Goal: Obtain resource: Download file/media

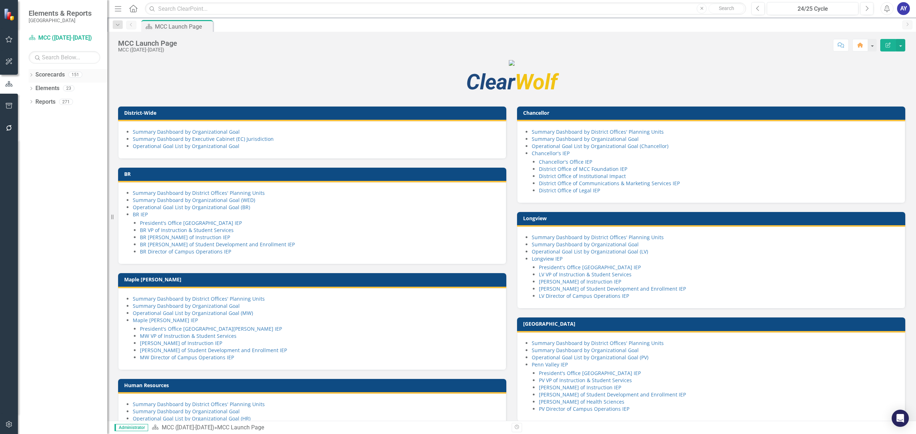
click at [43, 79] on link "Scorecards" at bounding box center [49, 75] width 29 height 8
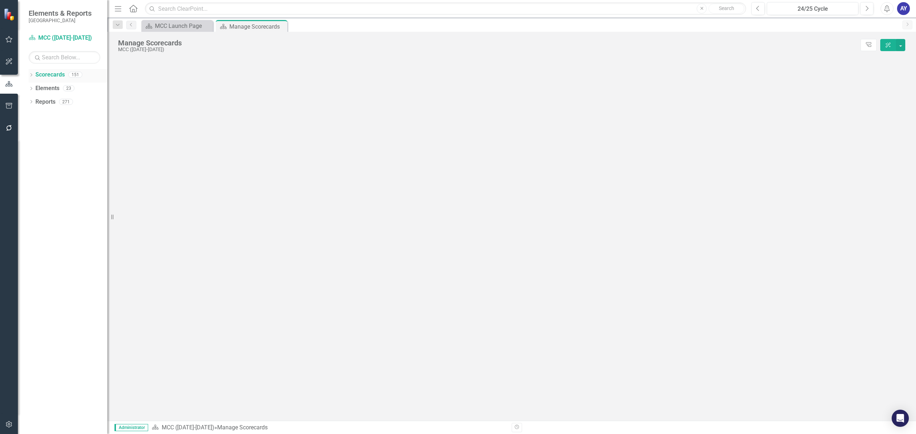
click at [33, 77] on icon "Dropdown" at bounding box center [31, 76] width 5 height 4
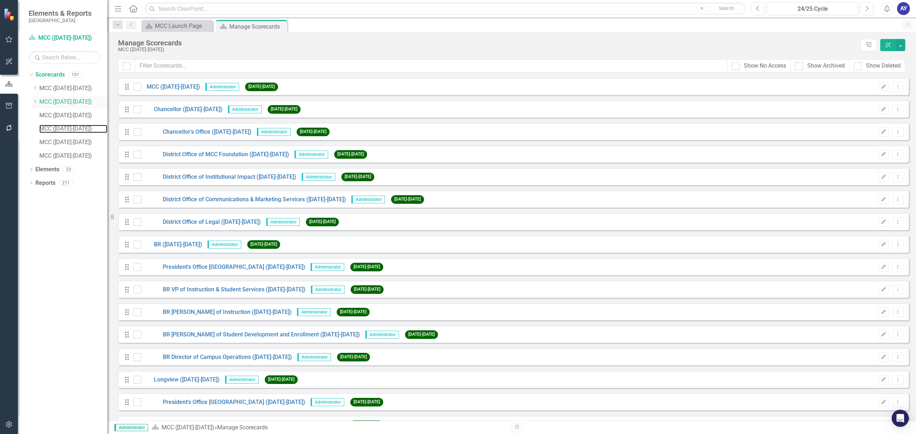
drag, startPoint x: 67, startPoint y: 125, endPoint x: 86, endPoint y: 105, distance: 27.3
click at [68, 125] on link "MCC ([DATE]-[DATE])" at bounding box center [73, 129] width 68 height 8
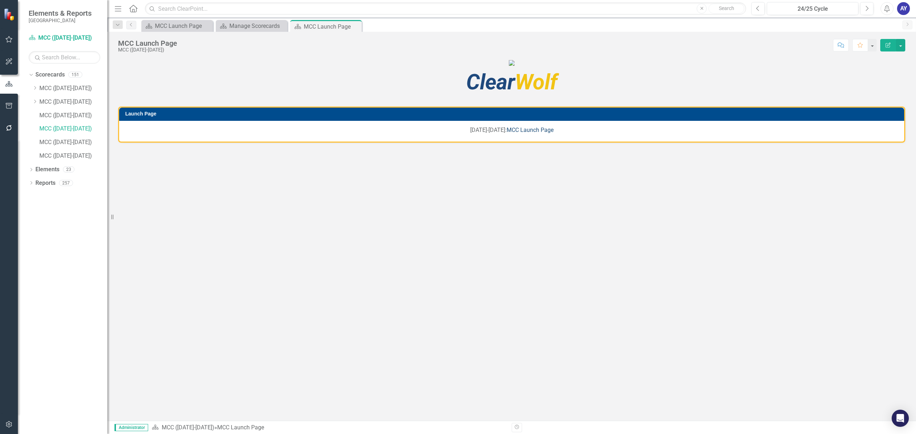
click at [517, 133] on link "MCC Launch Page" at bounding box center [530, 130] width 47 height 7
click at [73, 118] on link "MCC ([DATE]-[DATE])" at bounding box center [73, 116] width 68 height 8
click at [534, 133] on link "MCC Launch Page" at bounding box center [530, 130] width 47 height 7
click at [70, 104] on link "MCC ([DATE]-[DATE])" at bounding box center [73, 102] width 68 height 8
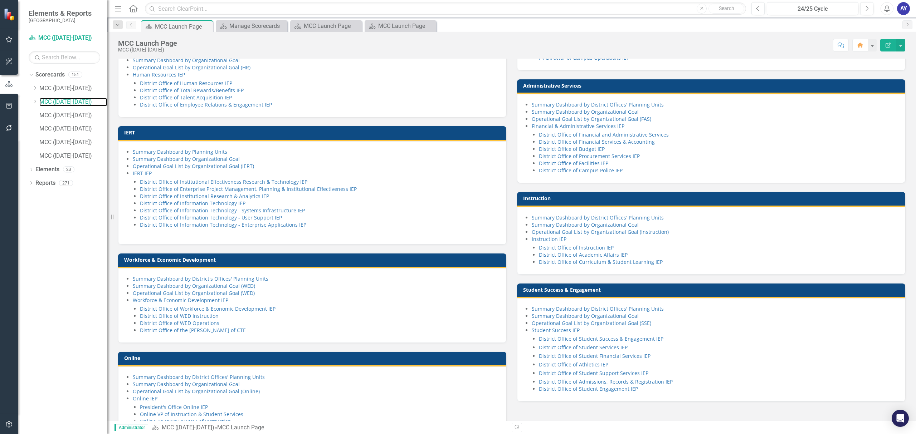
scroll to position [431, 0]
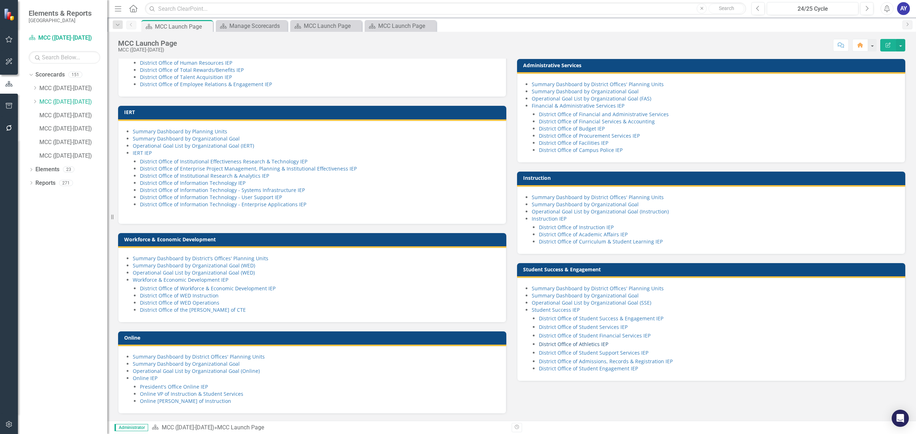
click at [584, 346] on link "District Office of Athletics IEP" at bounding box center [573, 344] width 69 height 7
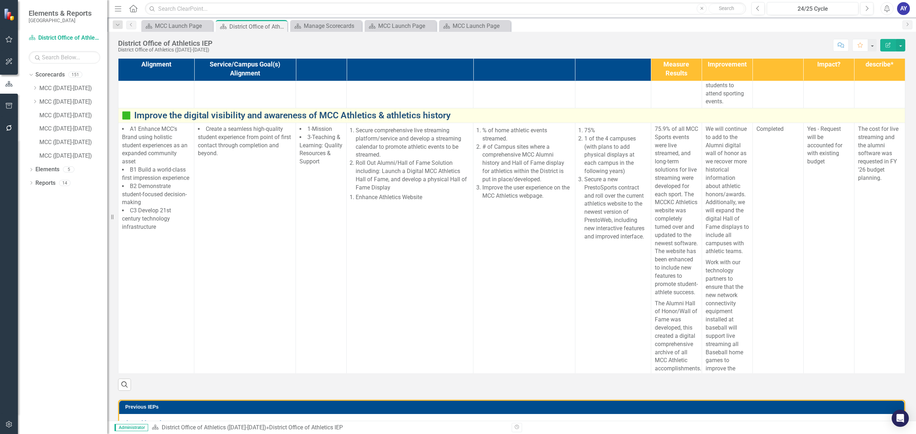
scroll to position [238, 0]
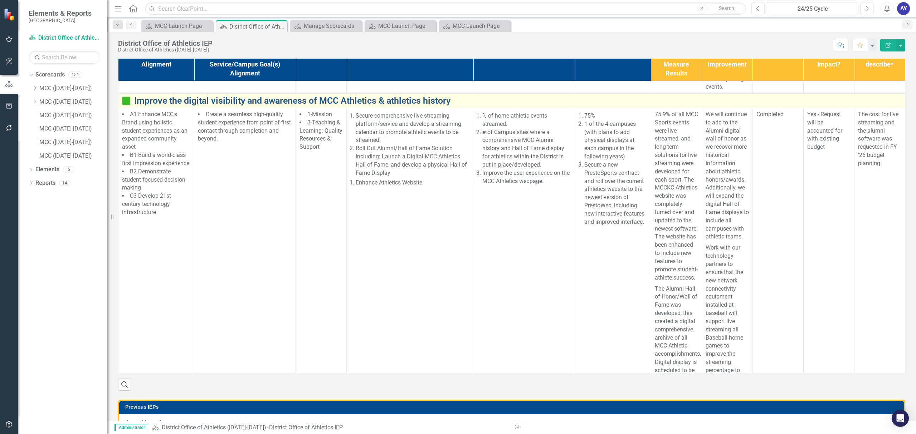
click at [384, 106] on link "Improve the digital visibility and awareness of MCC Athletics & athletics histo…" at bounding box center [517, 101] width 767 height 10
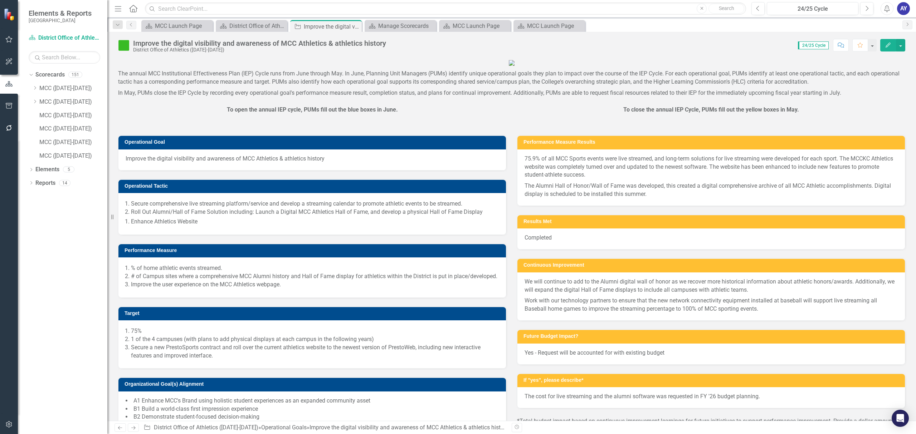
click at [119, 7] on icon "Menu" at bounding box center [117, 9] width 9 height 8
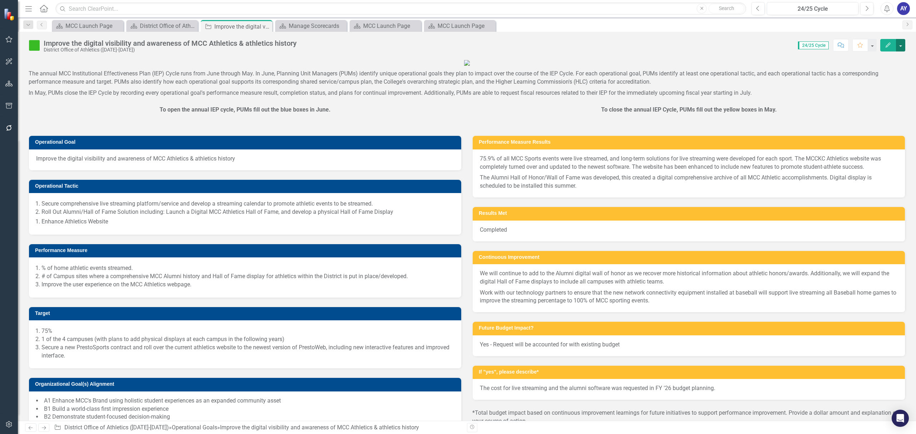
click at [902, 49] on button "button" at bounding box center [900, 45] width 9 height 13
click at [879, 125] on link "PDF Export to PDF" at bounding box center [860, 128] width 91 height 13
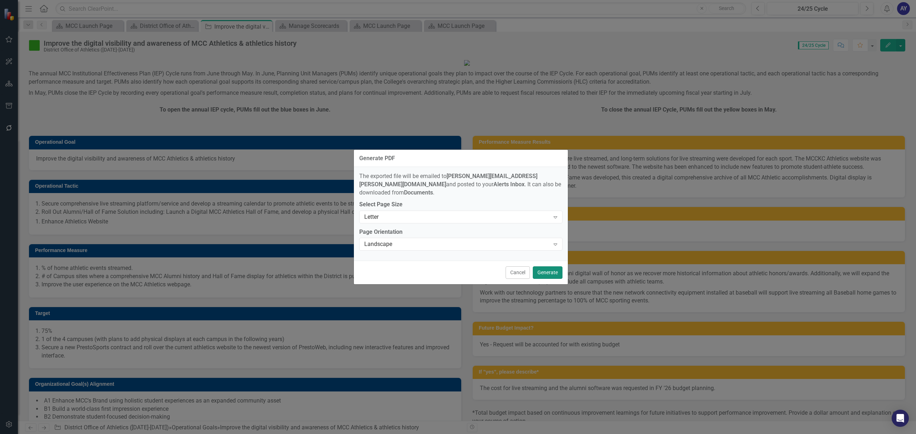
click at [542, 267] on button "Generate" at bounding box center [548, 273] width 30 height 13
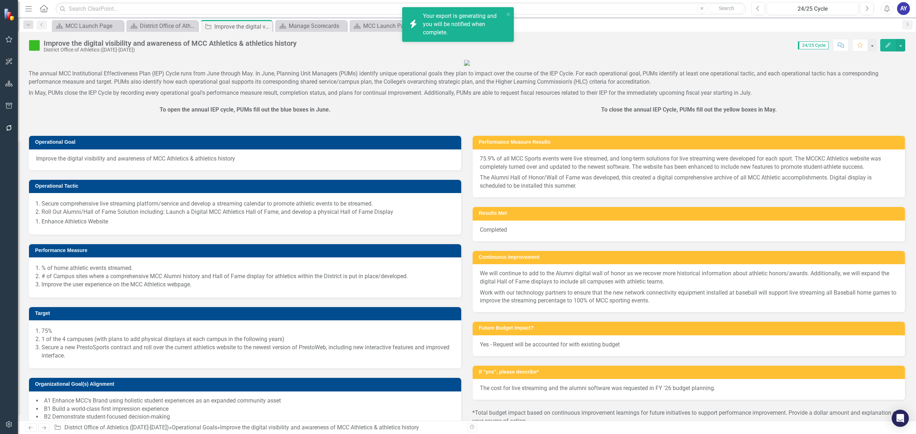
click at [430, 26] on div "Your export is generating and you will be notified when complete." at bounding box center [463, 24] width 81 height 25
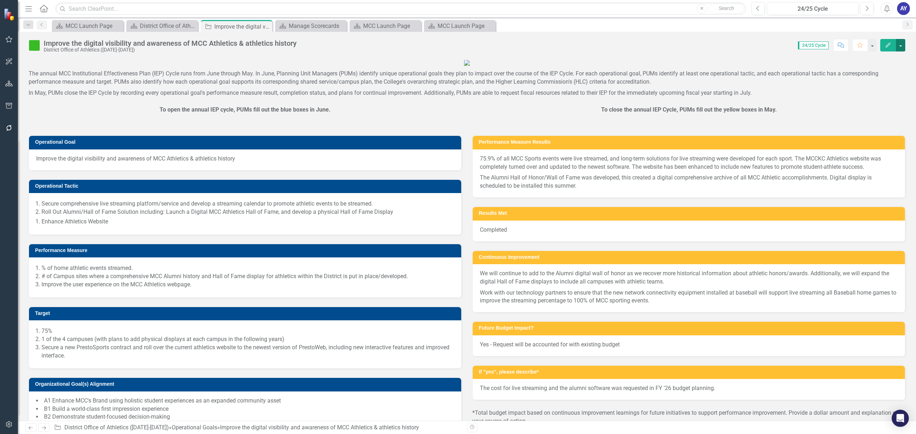
click at [898, 41] on button "button" at bounding box center [900, 45] width 9 height 13
click at [836, 124] on link "PDF Export to PDF" at bounding box center [860, 128] width 91 height 13
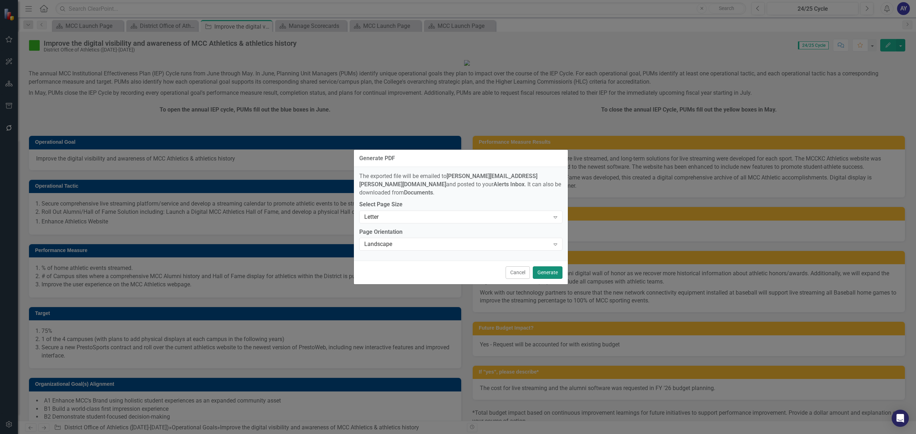
click at [545, 267] on button "Generate" at bounding box center [548, 273] width 30 height 13
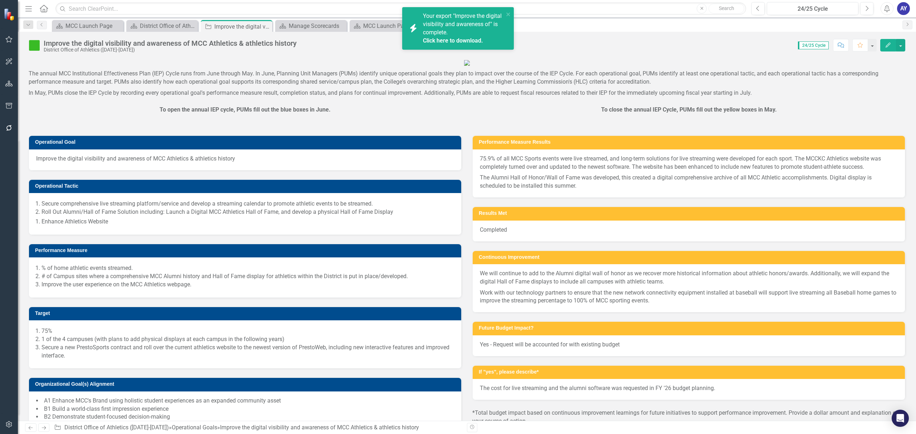
click at [461, 35] on span "Your export "Improve the digital visibility and awareness of" is complete. Clic…" at bounding box center [462, 29] width 79 height 32
click at [464, 40] on link "Click here to download." at bounding box center [453, 40] width 60 height 7
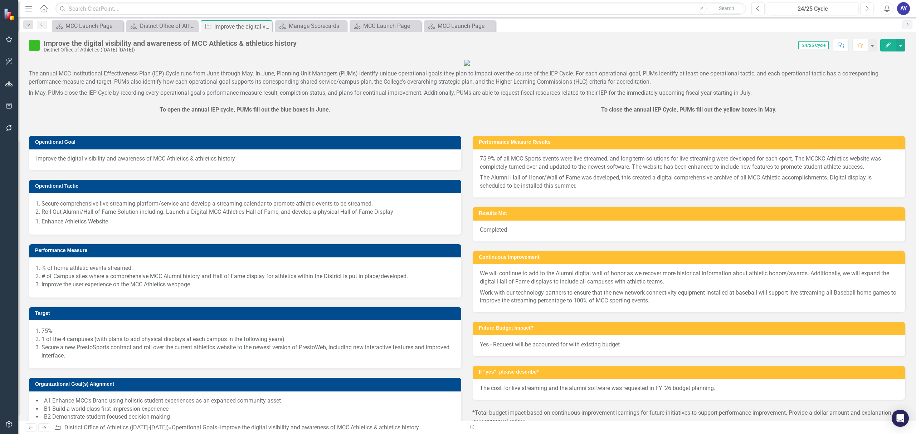
click at [704, 2] on div "Menu Home Search Close Search" at bounding box center [383, 9] width 721 height 14
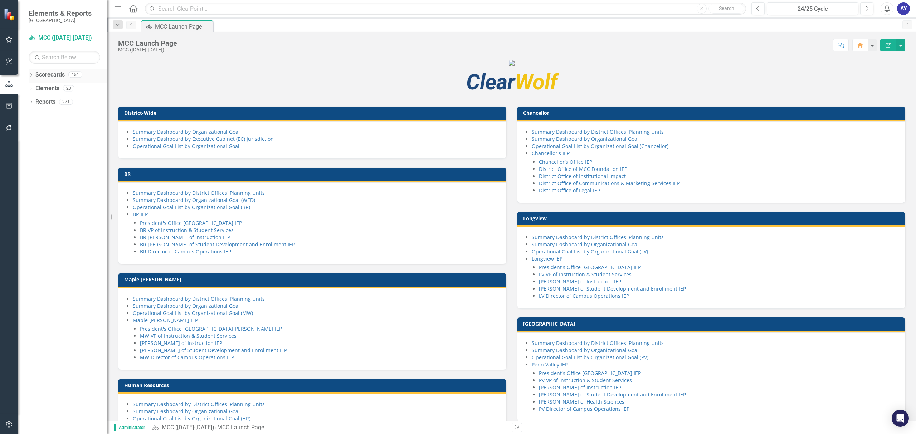
click at [36, 74] on link "Scorecards" at bounding box center [49, 75] width 29 height 8
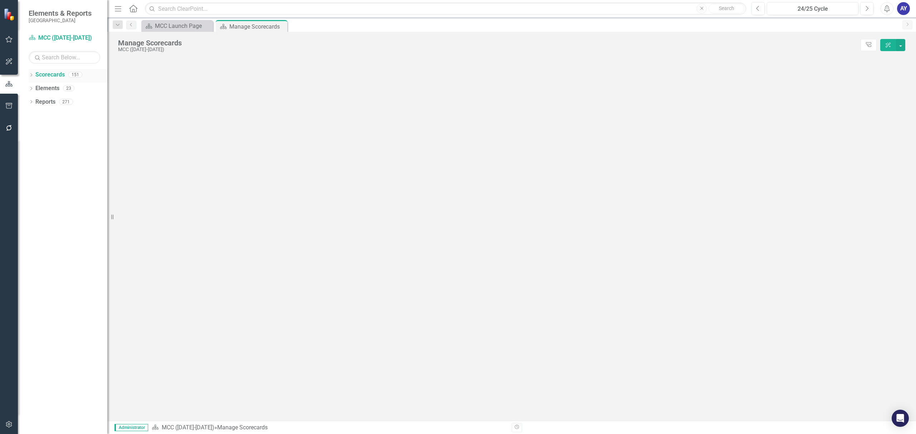
click at [30, 74] on icon "Dropdown" at bounding box center [31, 76] width 5 height 4
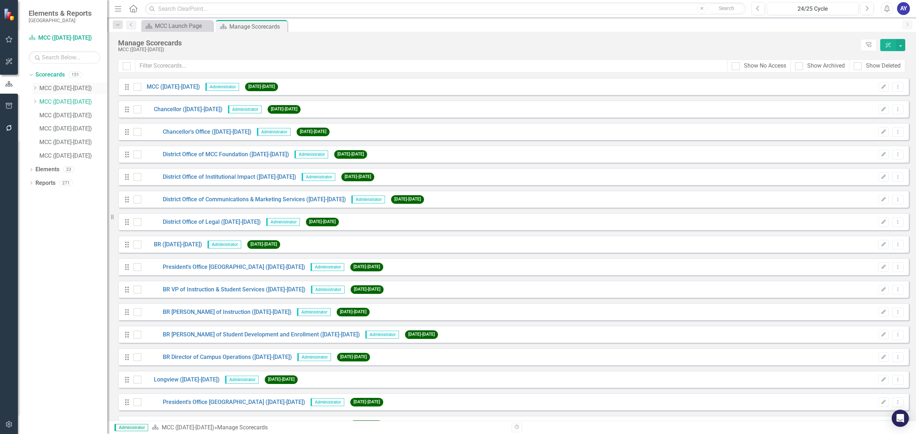
click at [72, 87] on link "MCC ([DATE]-[DATE])" at bounding box center [73, 88] width 68 height 8
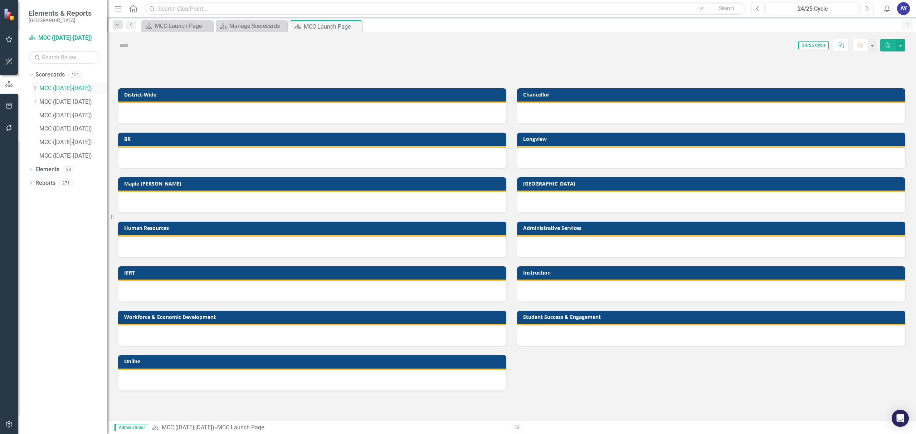
click at [59, 89] on link "MCC ([DATE]-[DATE])" at bounding box center [73, 88] width 68 height 8
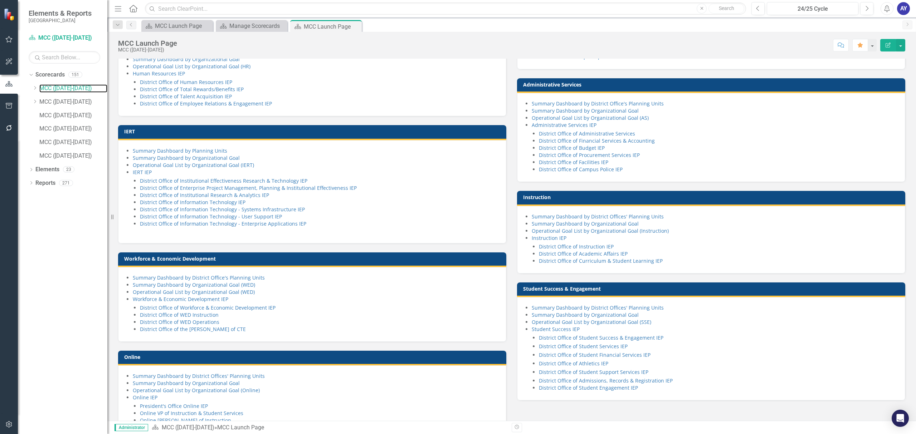
scroll to position [431, 0]
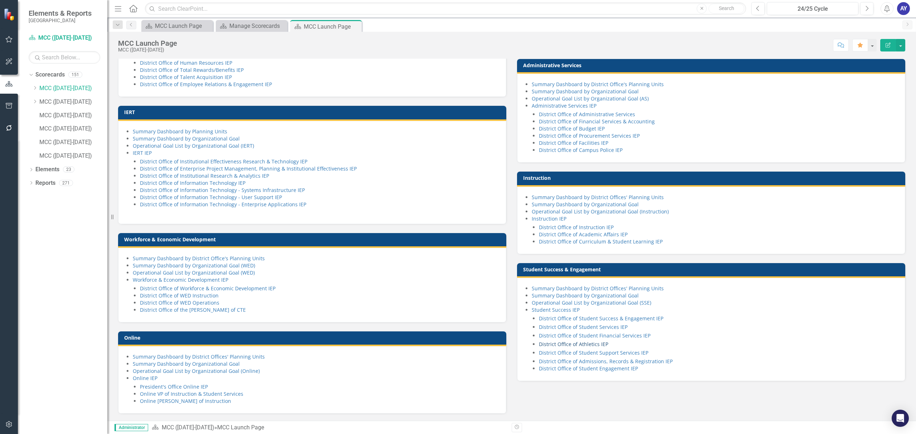
click at [601, 341] on link "District Office of Athletics IEP" at bounding box center [573, 344] width 69 height 7
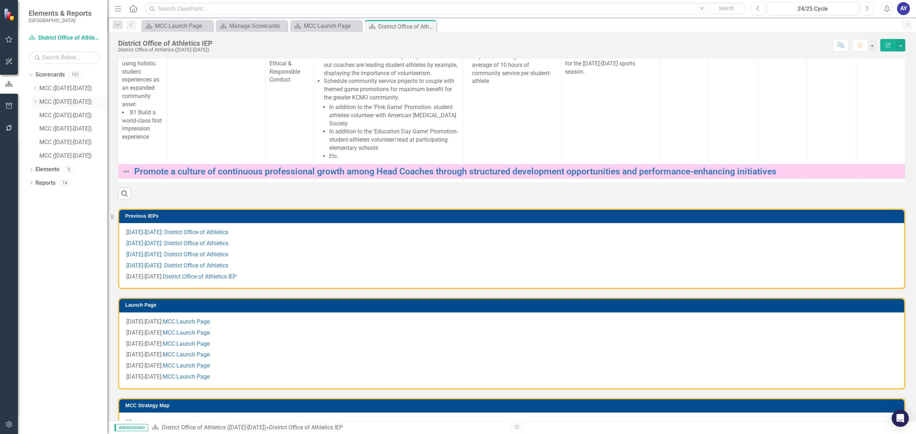
click at [50, 102] on link "MCC ([DATE]-[DATE])" at bounding box center [73, 102] width 68 height 8
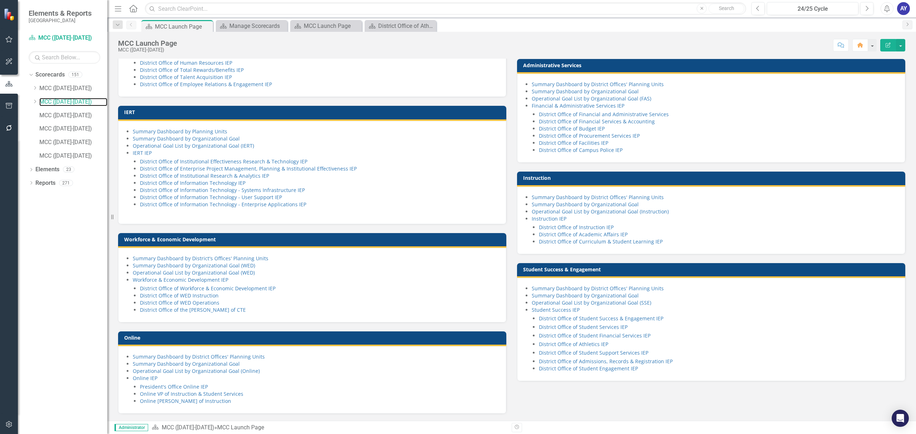
scroll to position [431, 0]
click at [594, 341] on link "District Office of Athletics IEP" at bounding box center [573, 344] width 69 height 7
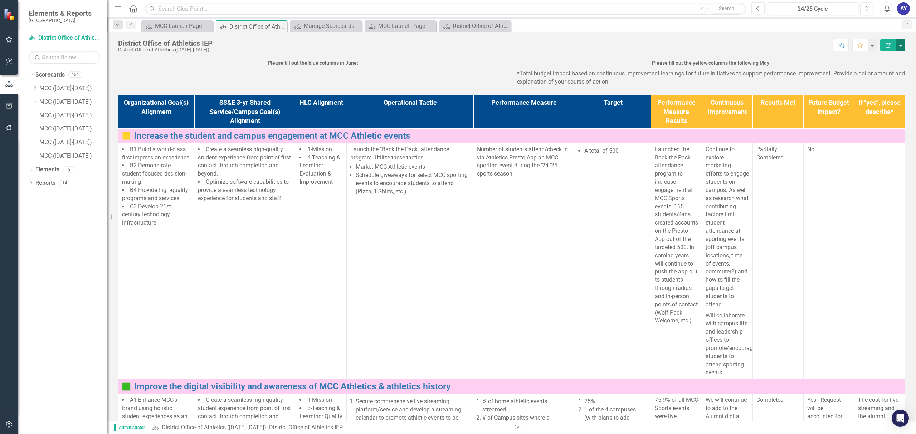
click at [899, 47] on button "button" at bounding box center [900, 45] width 9 height 13
click at [860, 99] on link "PDF Export to PDF" at bounding box center [876, 100] width 58 height 13
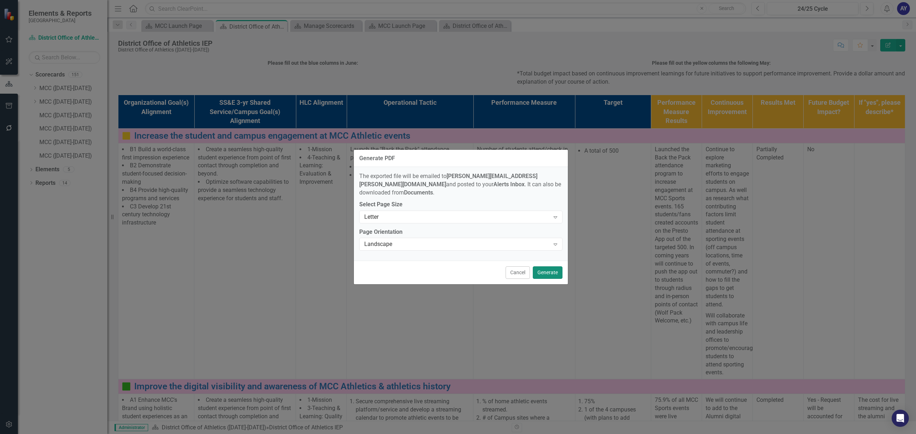
click at [550, 269] on button "Generate" at bounding box center [548, 273] width 30 height 13
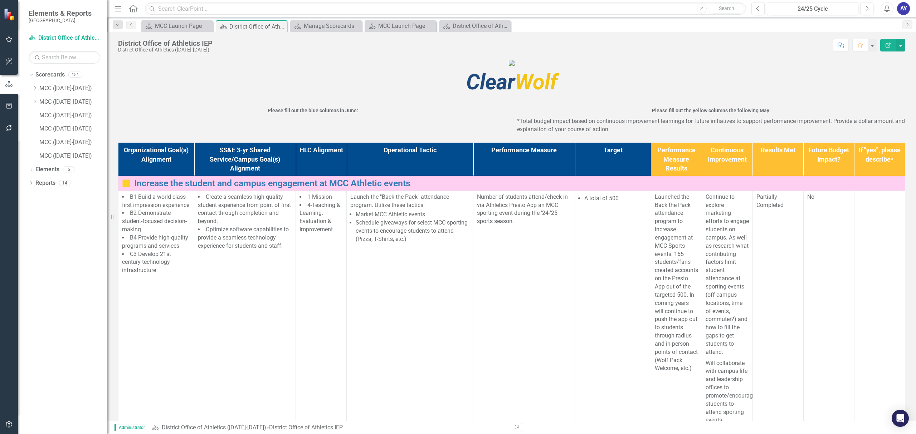
click at [879, 66] on figure at bounding box center [511, 63] width 787 height 8
click at [449, 29] on div "Click here to download." at bounding box center [462, 33] width 79 height 8
click at [887, 67] on figure at bounding box center [511, 63] width 787 height 8
click at [900, 45] on button "button" at bounding box center [900, 45] width 9 height 13
click at [883, 102] on link "PDF Export to PDF" at bounding box center [876, 100] width 58 height 13
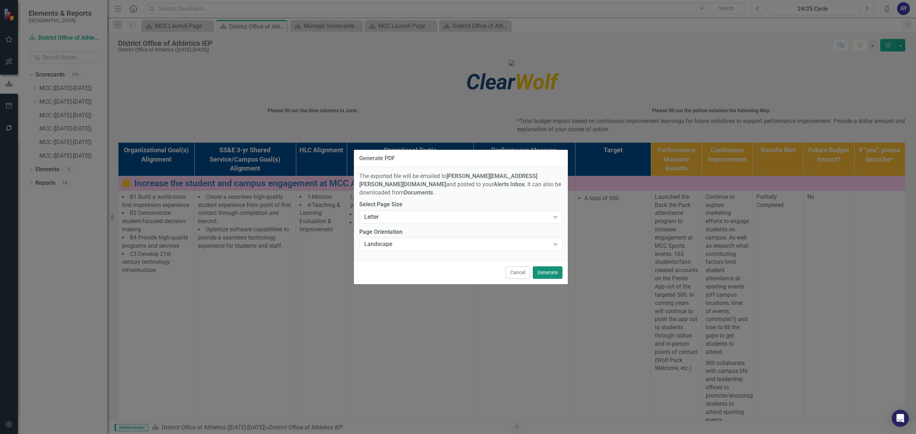
click at [545, 267] on button "Generate" at bounding box center [548, 273] width 30 height 13
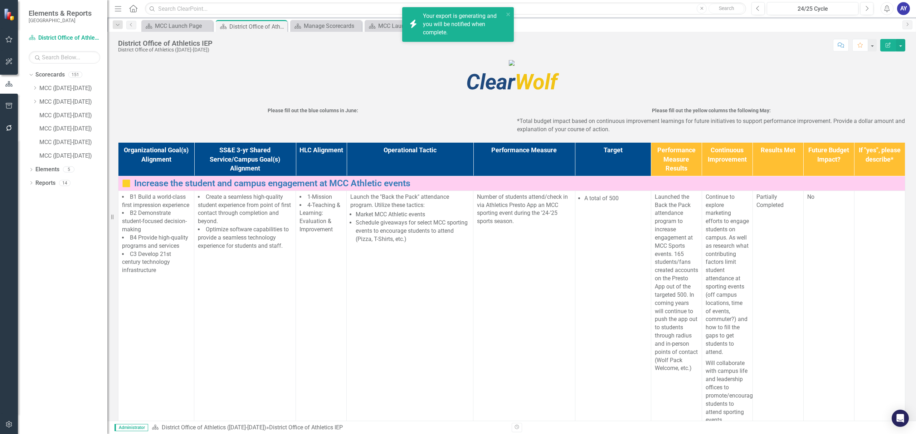
click at [432, 30] on div "Your export is generating and you will be notified when complete." at bounding box center [463, 24] width 81 height 25
click at [514, 66] on img at bounding box center [512, 63] width 6 height 6
click at [471, 31] on link "Click here to download." at bounding box center [453, 32] width 60 height 7
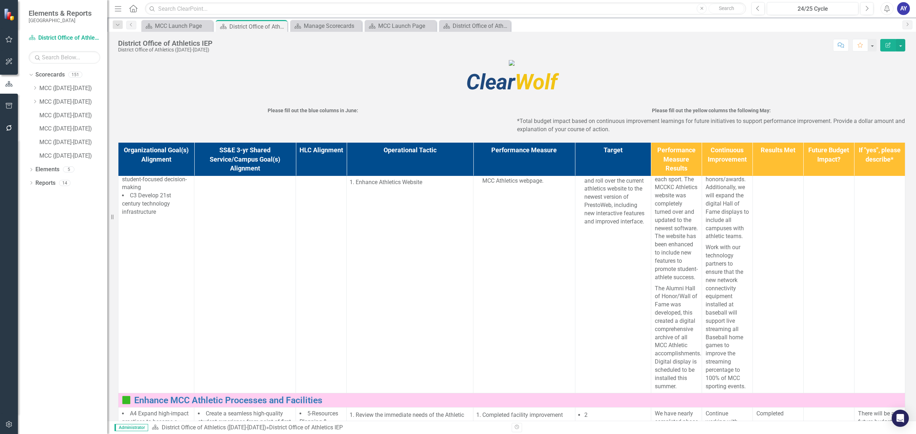
scroll to position [286, 0]
